Goal: Task Accomplishment & Management: Manage account settings

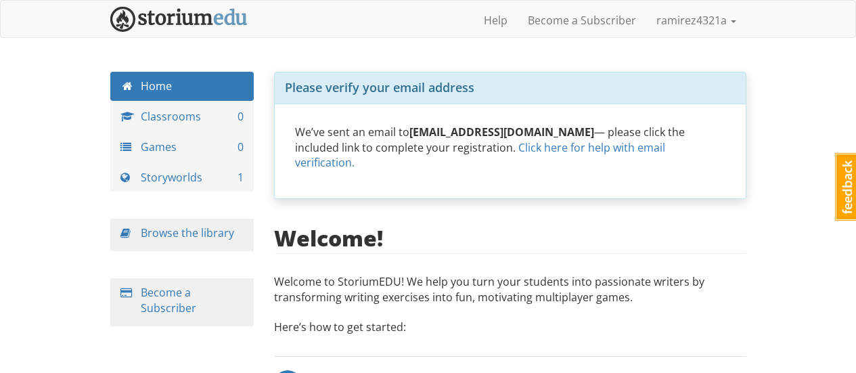
scroll to position [203, 0]
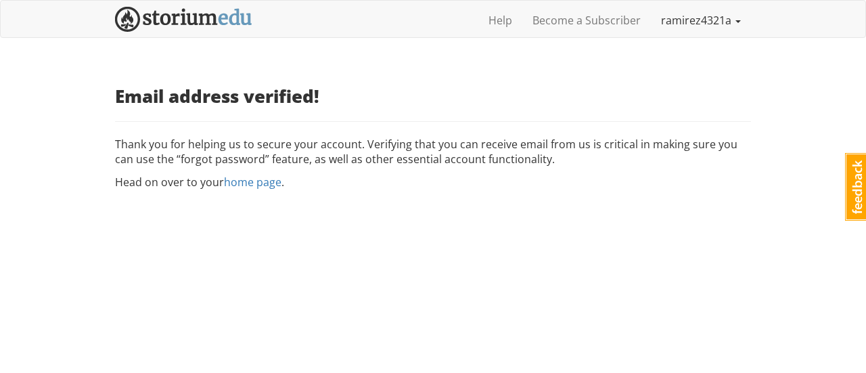
click at [703, 21] on link "ramirez4321a" at bounding box center [701, 20] width 100 height 34
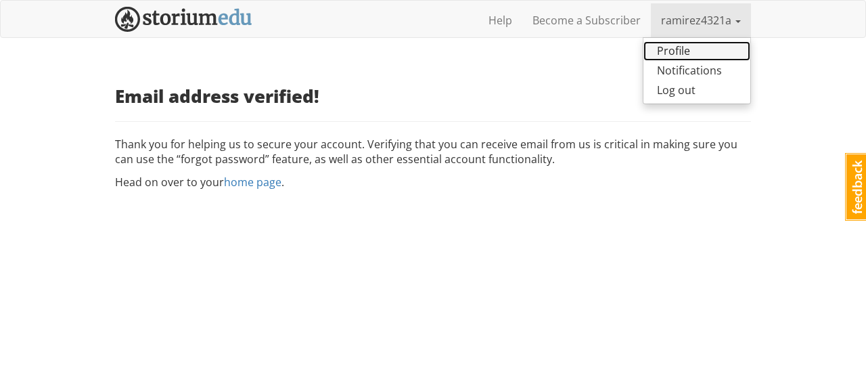
click at [694, 50] on link "Profile" at bounding box center [697, 51] width 107 height 20
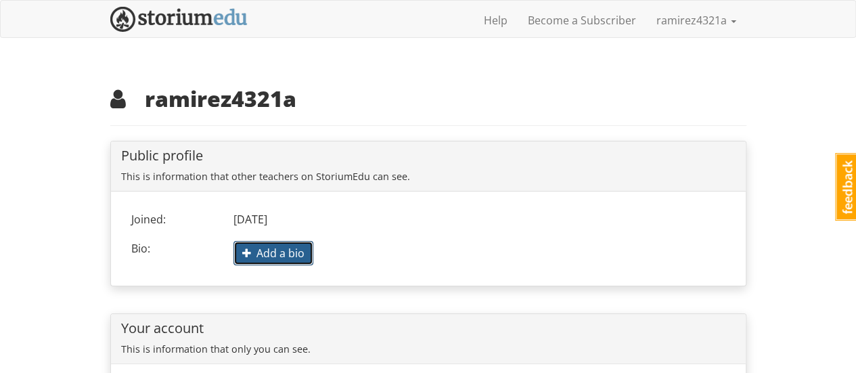
click at [299, 255] on span "Add a bio" at bounding box center [273, 253] width 62 height 15
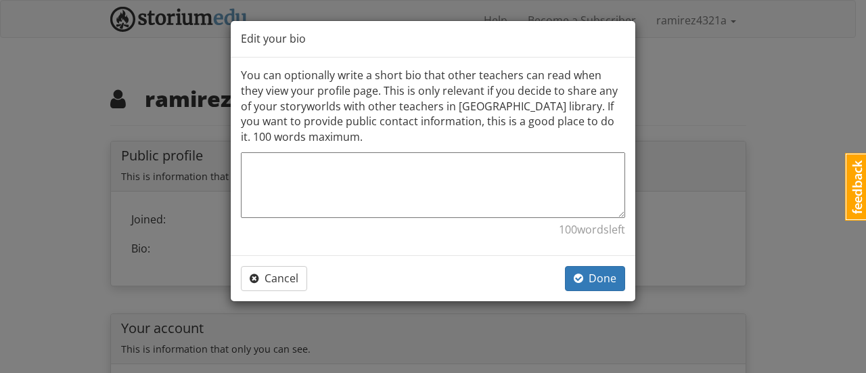
click at [367, 190] on textarea at bounding box center [433, 185] width 384 height 66
paste textarea "lorem://ipsum.dolorsitame.con.ad/elitsedd.eius temp incididu｜utlabo × etdolo，ma…"
type textarea "lorem://ipsum.dolorsitame.con.ad/elitsedd.eius temp incididu｜utlabo × etdolo，ma…"
type textarea "x"
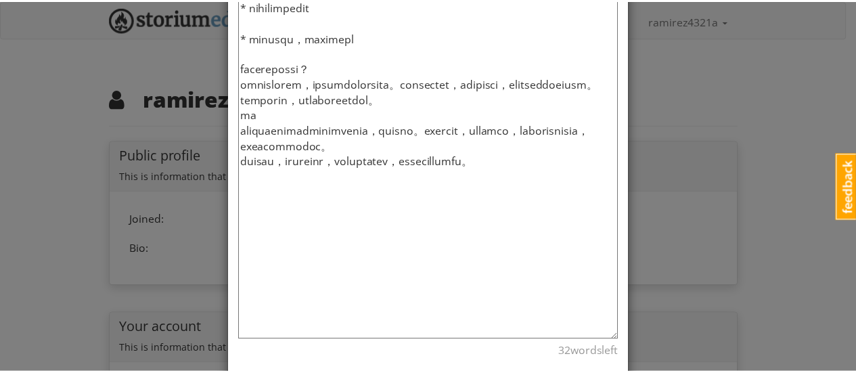
scroll to position [1029, 0]
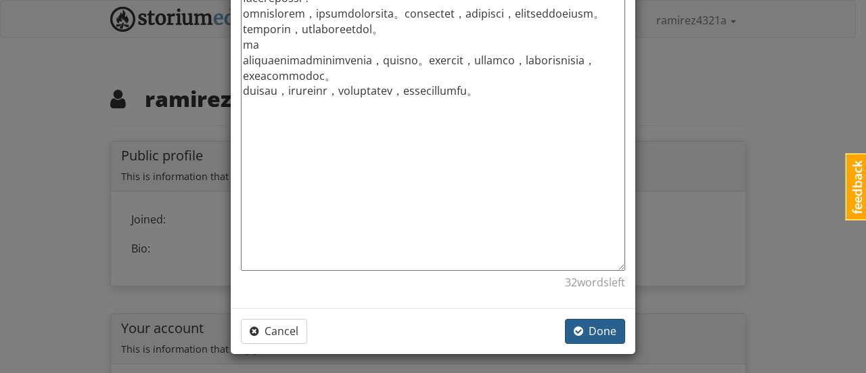
type textarea "lorem://ipsum.dolorsitame.con.ad/elitsedd.eius temp incididu｜utlabo × etdolo，ma…"
click at [592, 328] on span "Done" at bounding box center [595, 331] width 43 height 15
type textarea "x"
